Goal: Information Seeking & Learning: Learn about a topic

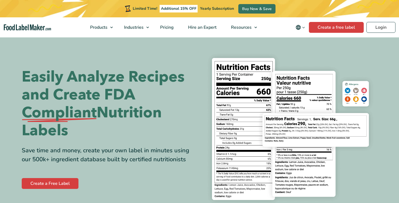
click at [305, 26] on icon "Change language" at bounding box center [303, 28] width 4 height 4
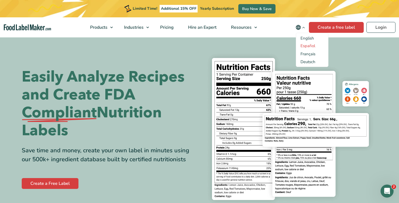
click at [313, 47] on link "Español" at bounding box center [307, 45] width 15 height 5
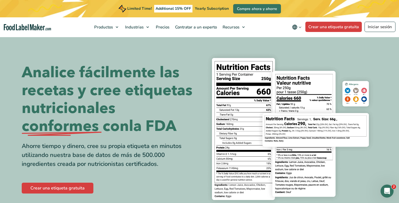
click at [300, 26] on icon "Change language" at bounding box center [300, 27] width 4 height 4
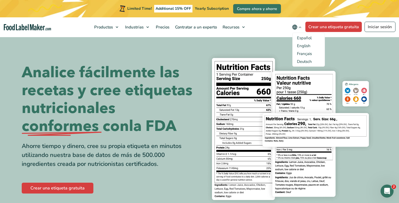
click at [26, 29] on img "Food Label Maker homepage" at bounding box center [27, 27] width 47 height 6
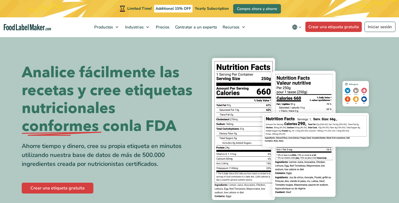
click at [294, 26] on icon "Change language" at bounding box center [294, 27] width 5 height 5
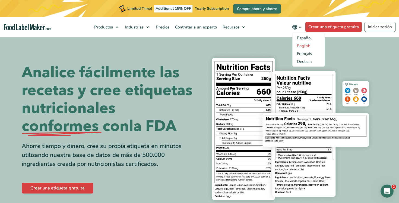
click at [302, 45] on link "English" at bounding box center [304, 45] width 14 height 5
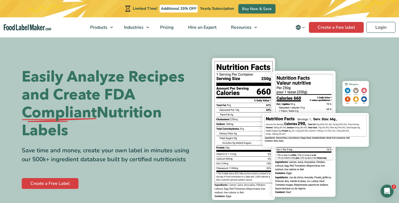
click at [305, 29] on icon "Change language" at bounding box center [303, 28] width 4 height 4
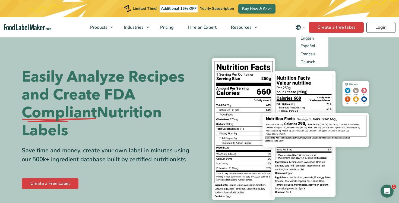
click at [254, 75] on img at bounding box center [291, 129] width 174 height 159
click at [266, 53] on img at bounding box center [291, 129] width 174 height 159
click at [206, 114] on img at bounding box center [291, 129] width 174 height 159
click at [304, 27] on icon "Change language" at bounding box center [303, 28] width 4 height 4
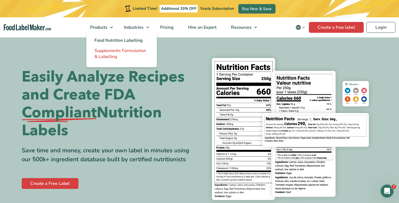
click at [131, 52] on span "Supplements Formulation & Labelling" at bounding box center [120, 54] width 52 height 12
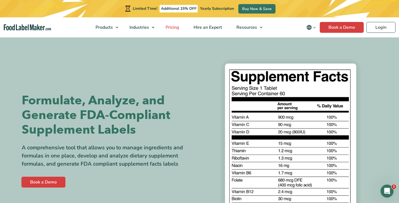
click at [175, 23] on link "Pricing" at bounding box center [171, 27] width 27 height 20
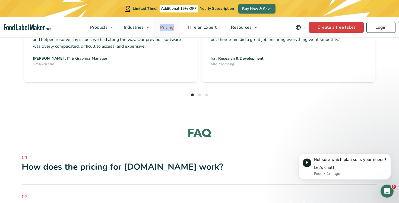
scroll to position [1604, 0]
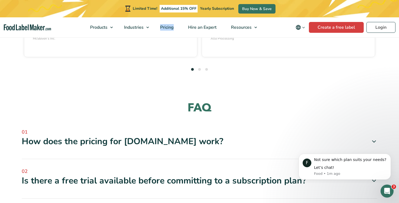
click at [234, 129] on div "01 How does the pricing for FoodLabelMaker.com work? We have different pricing …" at bounding box center [199, 144] width 355 height 31
click at [251, 136] on div "How does the pricing for FoodLabelMaker.com work?" at bounding box center [199, 141] width 355 height 11
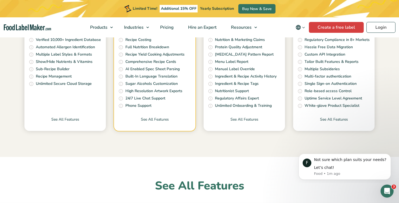
scroll to position [0, 0]
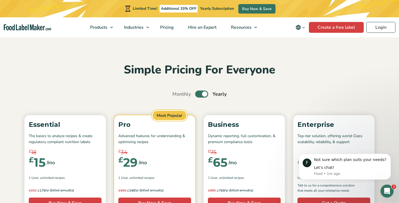
click at [211, 68] on h2 "Simple Pricing For Everyone" at bounding box center [199, 70] width 355 height 15
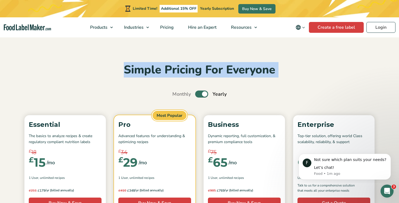
click at [239, 80] on div "Simple Pricing For Everyone Monthly Toggle Yearly (6 Month Free + 2 Free Nutrit…" at bounding box center [200, 201] width 364 height 276
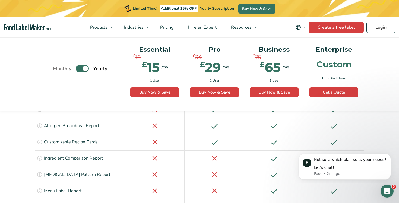
scroll to position [744, 0]
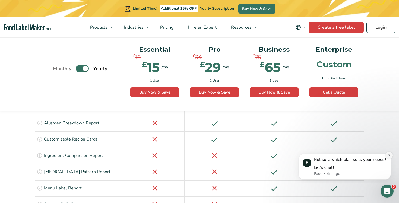
click at [391, 155] on button "Dismiss notification" at bounding box center [389, 155] width 7 height 7
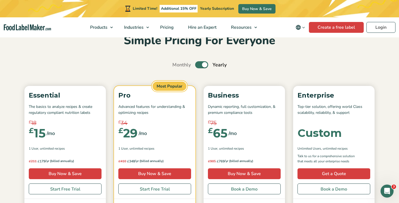
scroll to position [25, 0]
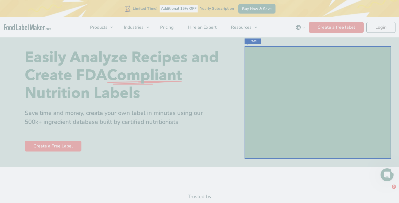
checkbox input "true"
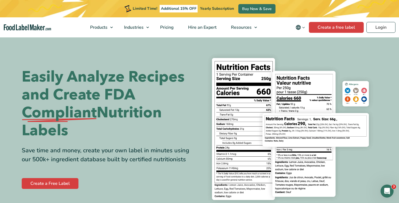
drag, startPoint x: 21, startPoint y: 78, endPoint x: 190, endPoint y: 163, distance: 189.1
click at [190, 163] on div "Easily Analyze Recipes and Create FDA Compliant Nutrition Labels Save time and …" at bounding box center [200, 129] width 364 height 159
copy div "Easily Analyze Recipes and Create FDA Compliant Nutrition Labels Save time and …"
click at [164, 23] on link "Pricing" at bounding box center [166, 27] width 27 height 20
drag, startPoint x: 76, startPoint y: 128, endPoint x: 23, endPoint y: 78, distance: 73.1
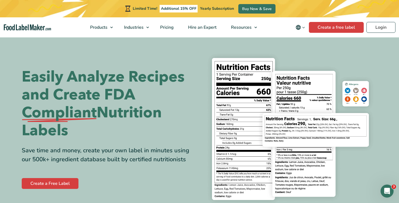
click at [23, 78] on h1 "Easily Analyze Recipes and Create FDA Compliant Nutrition Labels" at bounding box center [109, 104] width 174 height 72
copy h1 "Easily Analyze Recipes and Create FDA Compliant Nutrition Labels"
drag, startPoint x: 184, startPoint y: 161, endPoint x: 16, endPoint y: 150, distance: 168.4
click at [16, 150] on section "Easily Analyze Recipes and Create FDA Compliant Nutrition Labels Save time and …" at bounding box center [199, 129] width 399 height 185
copy div "Save time and money, create your own label in minutes using our 500k+ ingredien…"
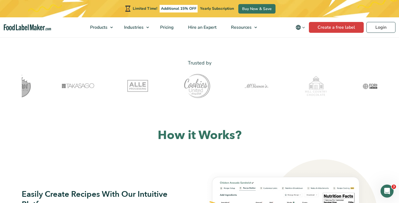
scroll to position [189, 0]
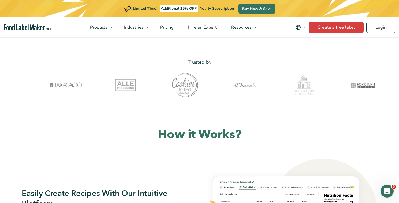
click at [180, 133] on h2 "How it Works?" at bounding box center [199, 134] width 355 height 15
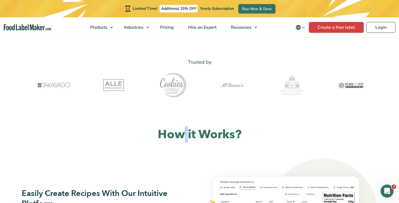
click at [180, 133] on h2 "How it Works?" at bounding box center [199, 134] width 355 height 15
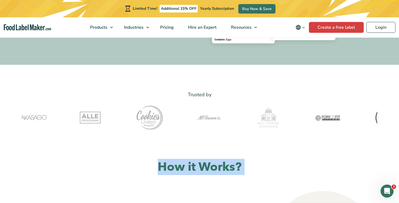
scroll to position [157, 0]
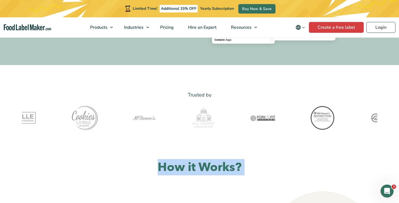
click at [176, 107] on img at bounding box center [203, 117] width 54 height 27
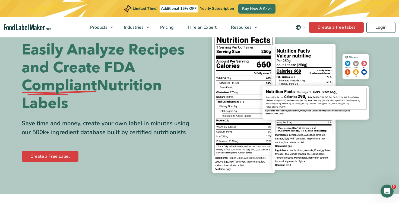
scroll to position [0, 0]
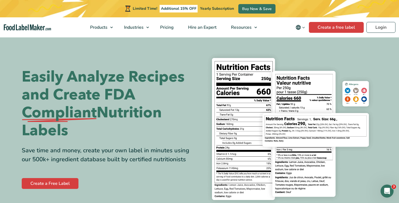
click at [164, 111] on h1 "Easily Analyze Recipes and Create FDA Compliant Nutrition Labels" at bounding box center [109, 104] width 174 height 72
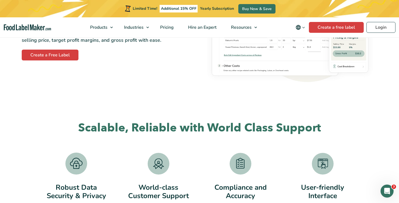
scroll to position [1023, 0]
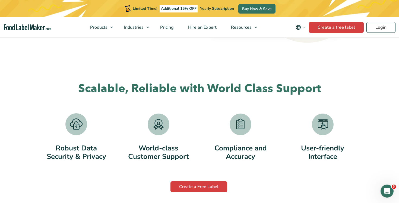
click at [141, 89] on h2 "Scalable, Reliable with World Class Support" at bounding box center [199, 88] width 328 height 15
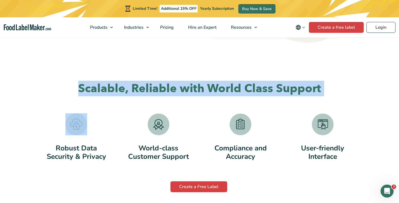
copy div "Scalable, Reliable with World Class Support"
click at [193, 100] on div "Scalable, Reliable with World Class Support Robust Data Security & Privacy Worl…" at bounding box center [199, 137] width 336 height 112
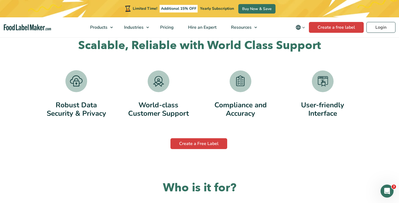
scroll to position [1064, 0]
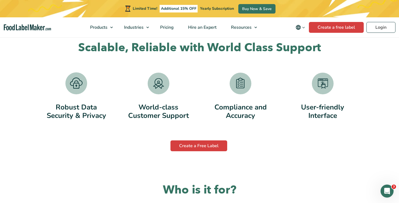
click at [162, 84] on img at bounding box center [159, 84] width 22 height 22
click at [235, 85] on img at bounding box center [241, 84] width 22 height 22
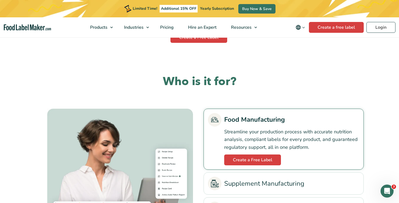
scroll to position [1173, 0]
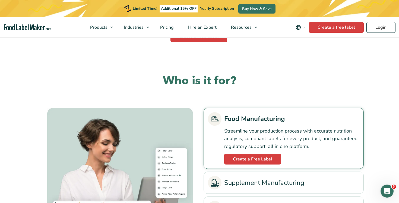
click at [210, 82] on h2 "Who is it for?" at bounding box center [199, 81] width 328 height 15
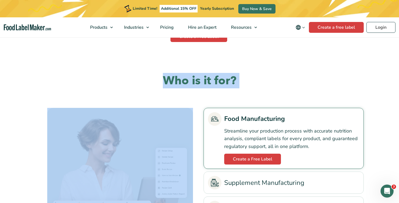
copy div "Who is it for?"
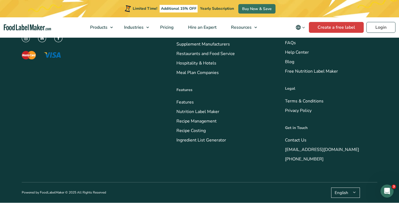
scroll to position [2285, 0]
click at [342, 193] on button "English" at bounding box center [345, 193] width 29 height 10
click at [237, 175] on div "Food Label Maker is a cloud-based software that offers powerful recipe formulat…" at bounding box center [199, 72] width 355 height 222
